Goal: Task Accomplishment & Management: Manage account settings

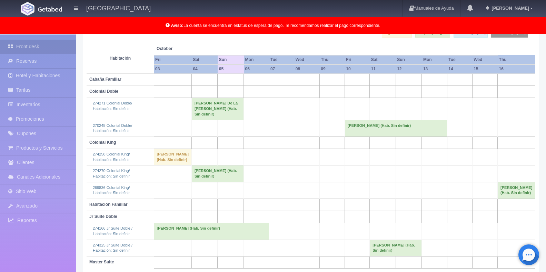
scroll to position [82, 0]
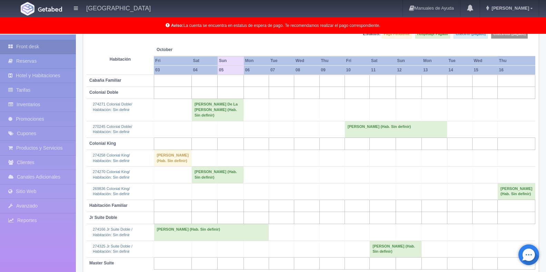
click at [216, 110] on td "Diego De La Torre Morrill (Hab. Sin definir)" at bounding box center [217, 110] width 52 height 22
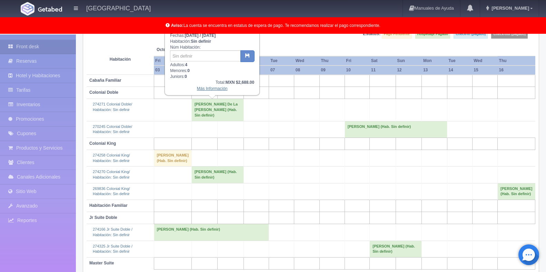
click at [212, 90] on link "Más Información" at bounding box center [212, 88] width 31 height 5
click at [214, 88] on link "Más Información" at bounding box center [212, 88] width 31 height 5
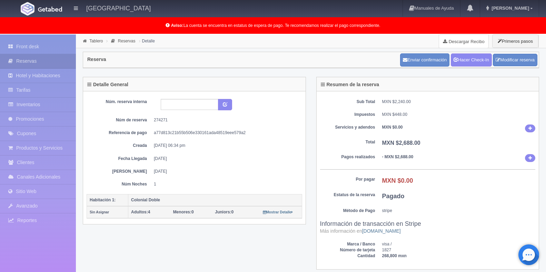
click at [460, 44] on link "Descargar Recibo" at bounding box center [463, 41] width 49 height 14
click at [26, 48] on link "Front desk" at bounding box center [38, 47] width 76 height 14
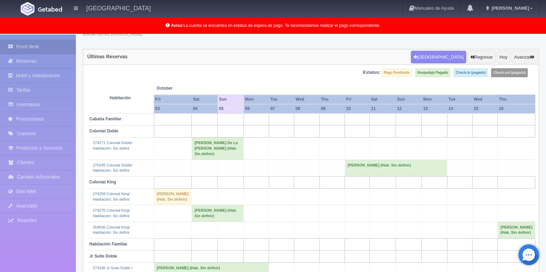
scroll to position [13, 0]
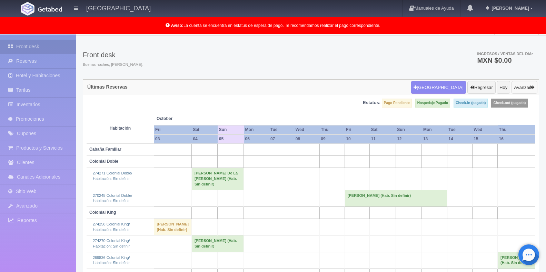
click at [517, 88] on button "Avanzar" at bounding box center [525, 87] width 26 height 13
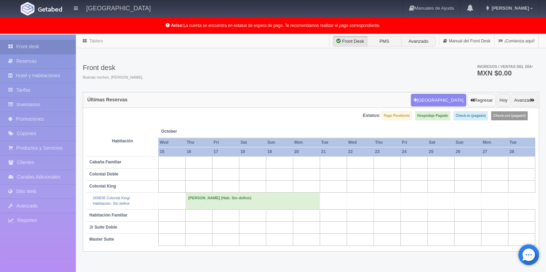
click at [472, 102] on button "Regresar" at bounding box center [481, 100] width 28 height 13
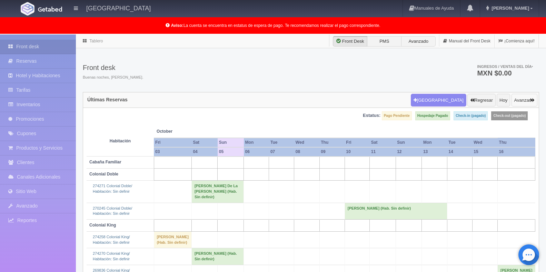
click at [528, 102] on button "Avanzar" at bounding box center [525, 100] width 26 height 13
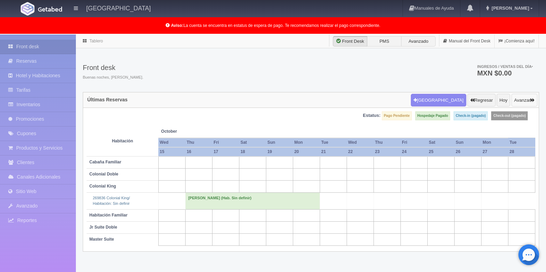
click at [519, 102] on button "Avanzar" at bounding box center [525, 100] width 26 height 13
